Goal: Task Accomplishment & Management: Use online tool/utility

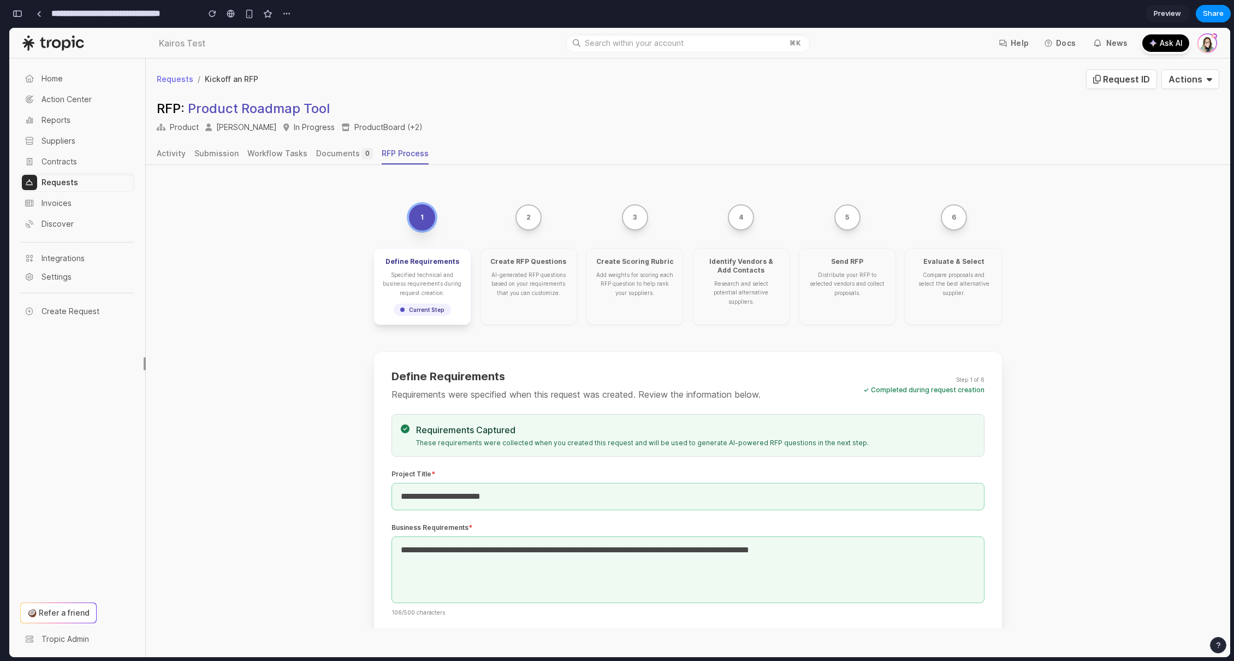
scroll to position [233, 0]
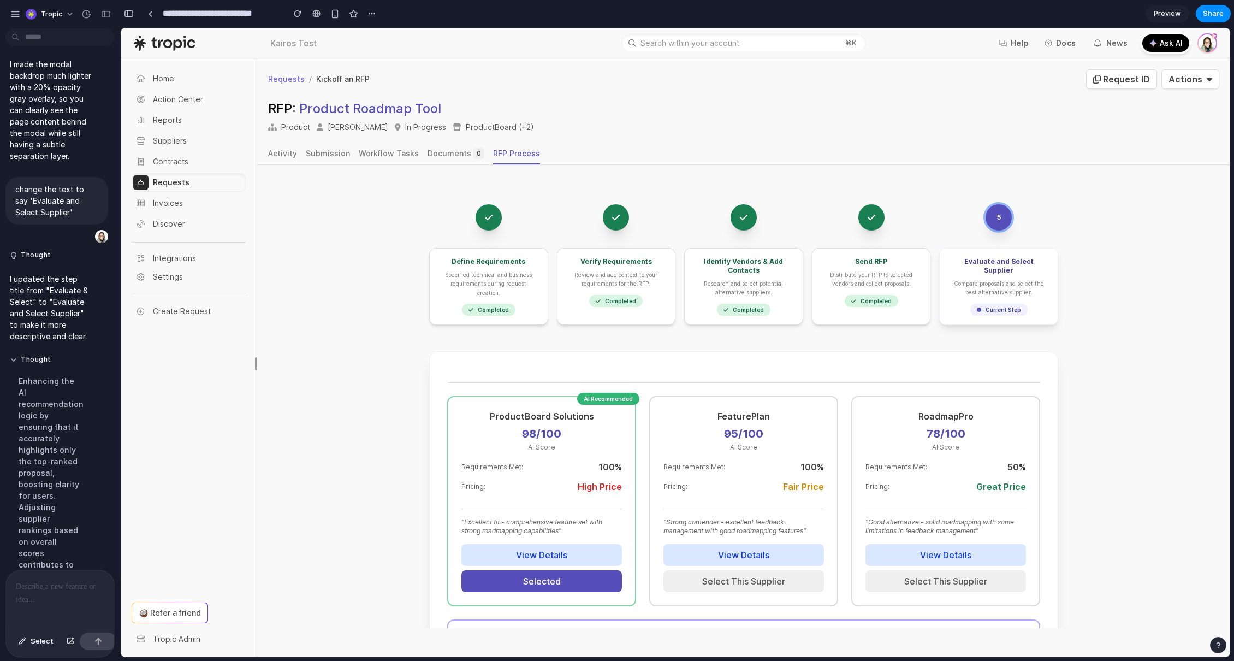
scroll to position [15, 0]
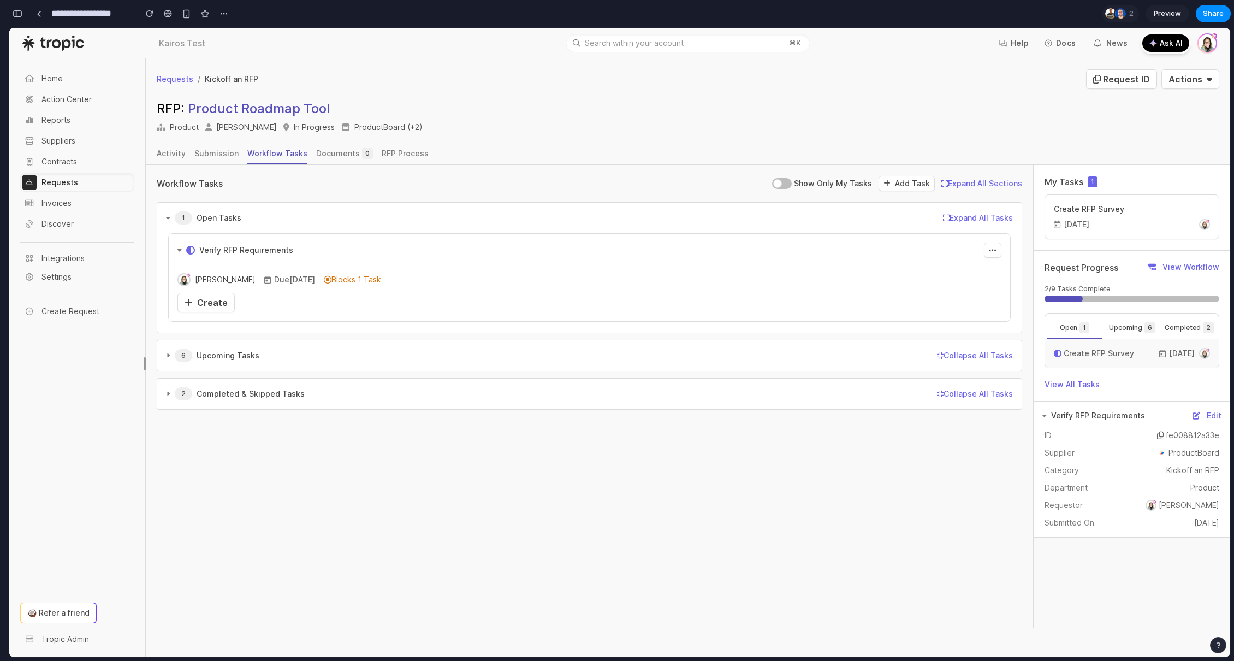
scroll to position [3609, 0]
